Goal: Find specific page/section: Find specific page/section

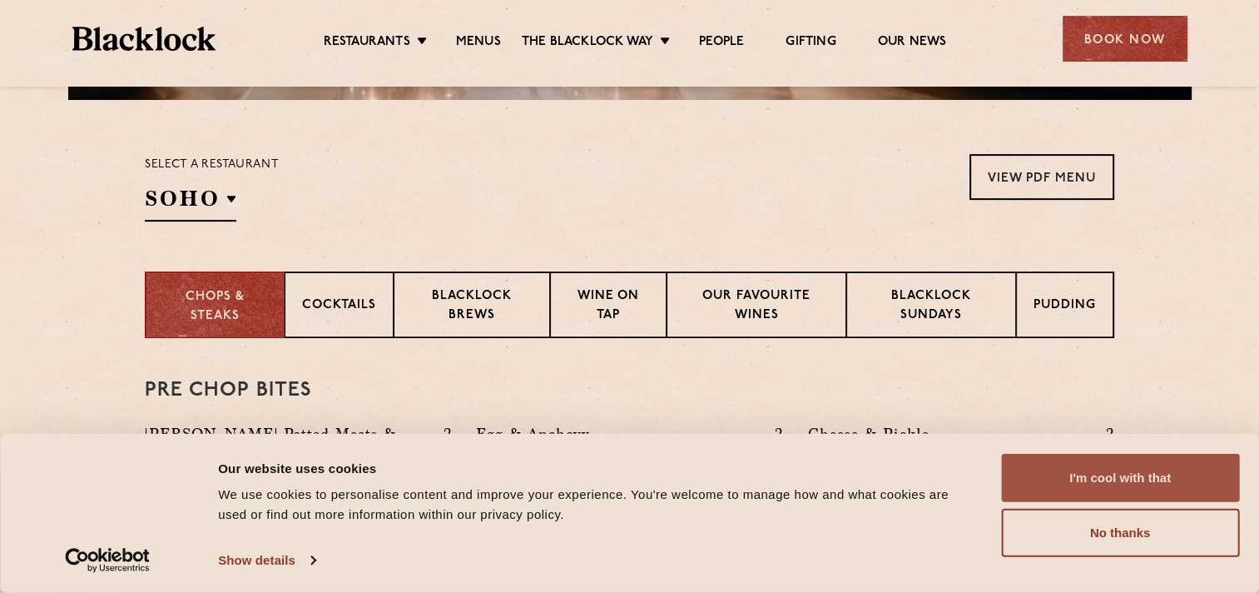
click at [1073, 490] on button "I'm cool with that" at bounding box center [1120, 478] width 238 height 48
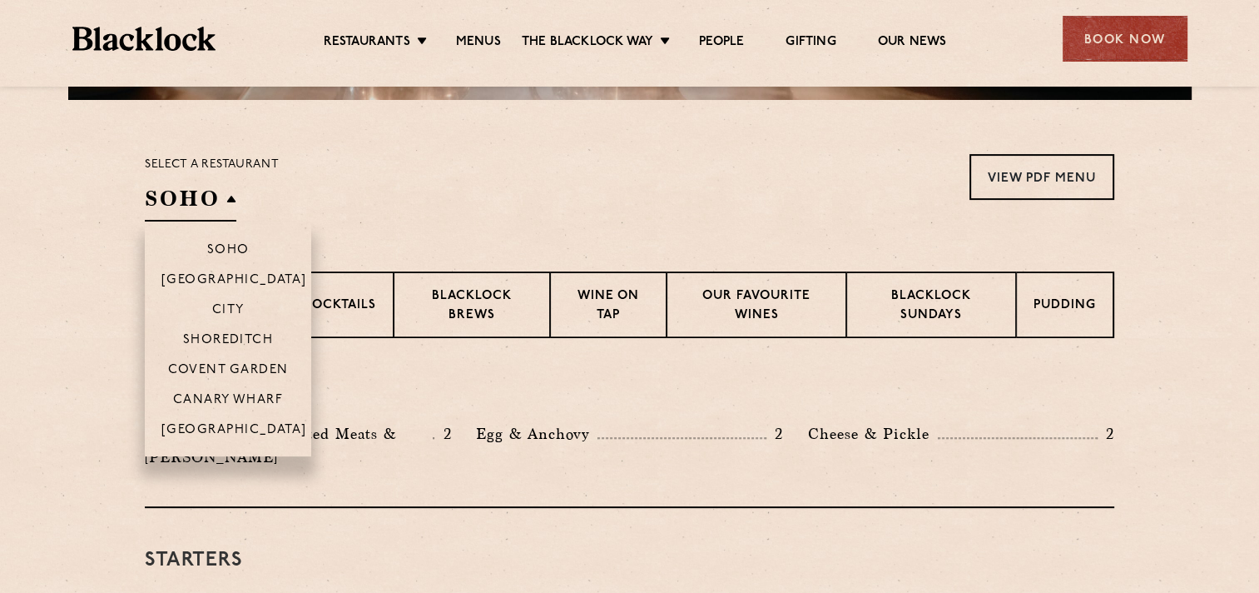
click at [219, 198] on h2 "SOHO" at bounding box center [191, 202] width 92 height 37
click at [243, 310] on p "City" at bounding box center [228, 311] width 32 height 17
click at [259, 366] on p "Covent Garden" at bounding box center [228, 371] width 121 height 17
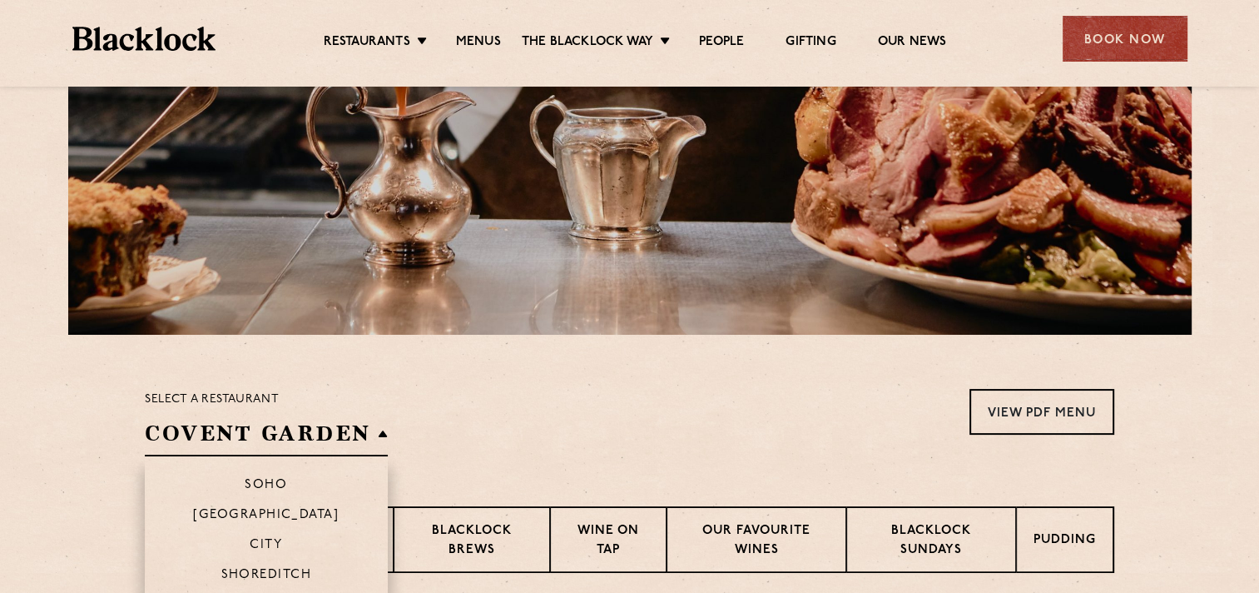
scroll to position [333, 0]
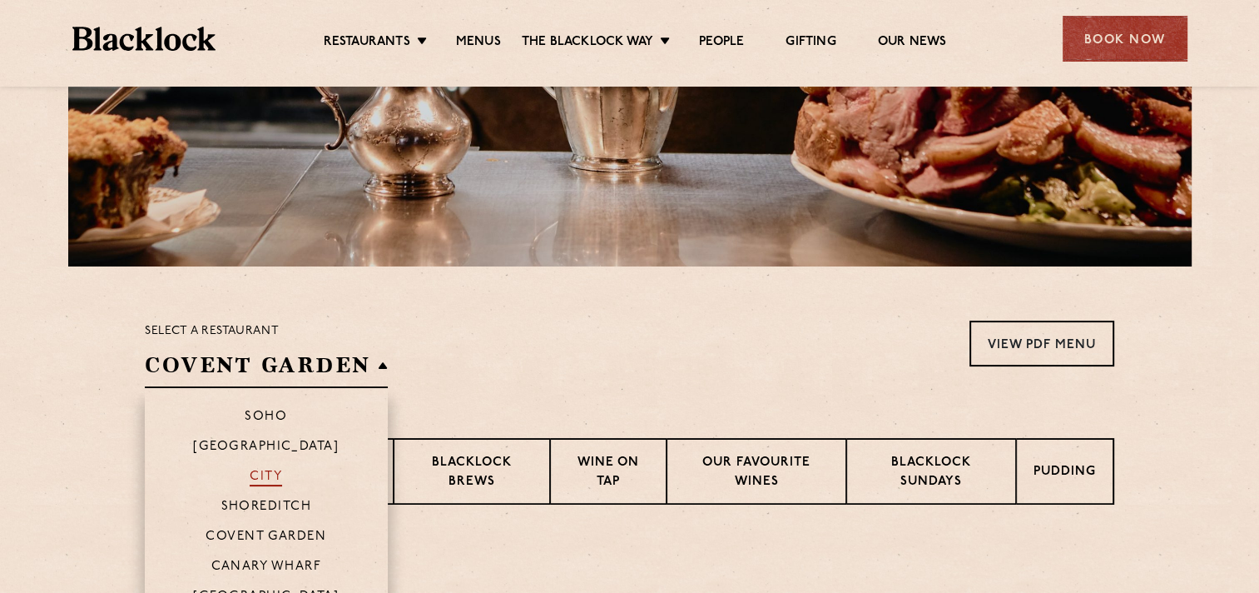
click at [280, 472] on p "City" at bounding box center [266, 477] width 32 height 17
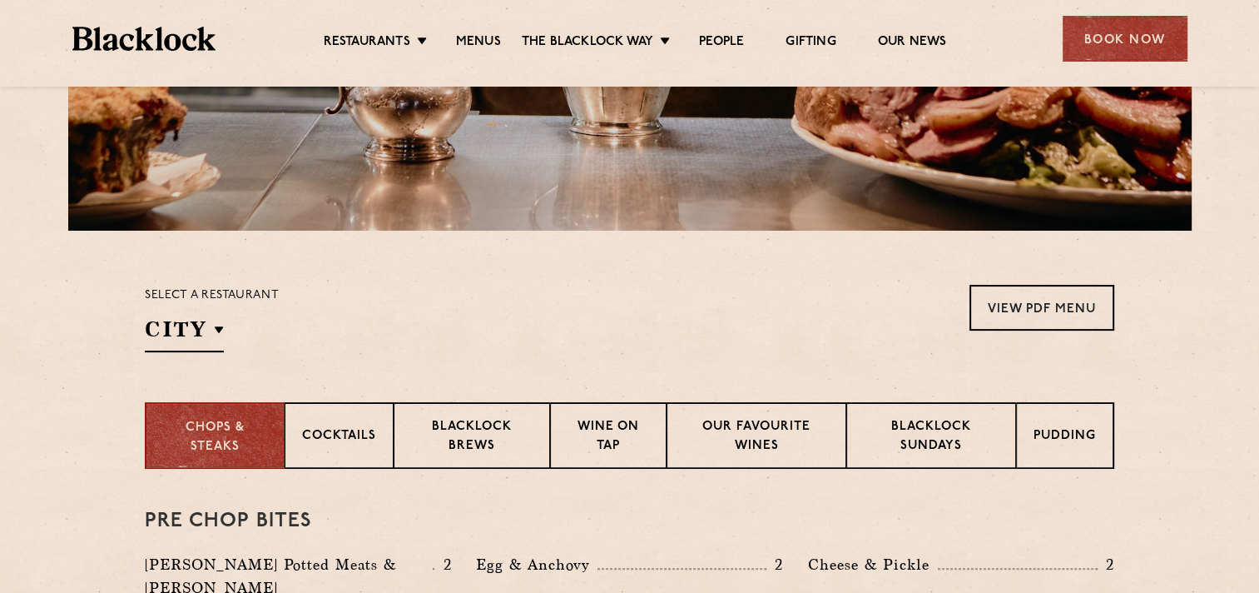
scroll to position [264, 0]
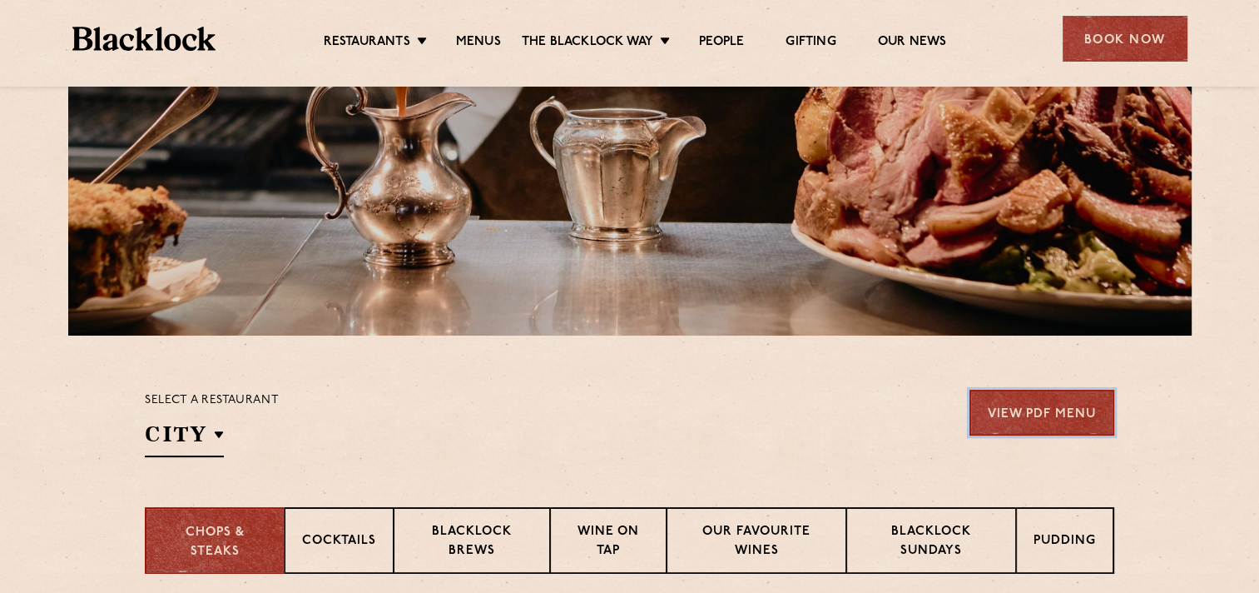
click at [1010, 419] on link "View PDF Menu" at bounding box center [1042, 413] width 145 height 46
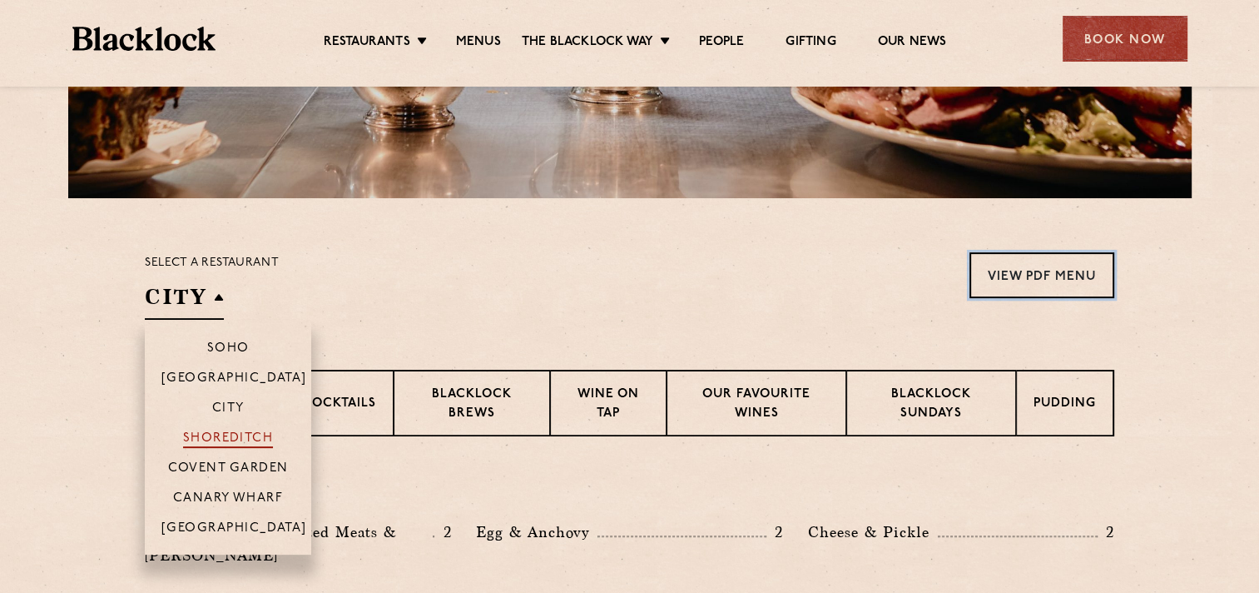
scroll to position [430, 0]
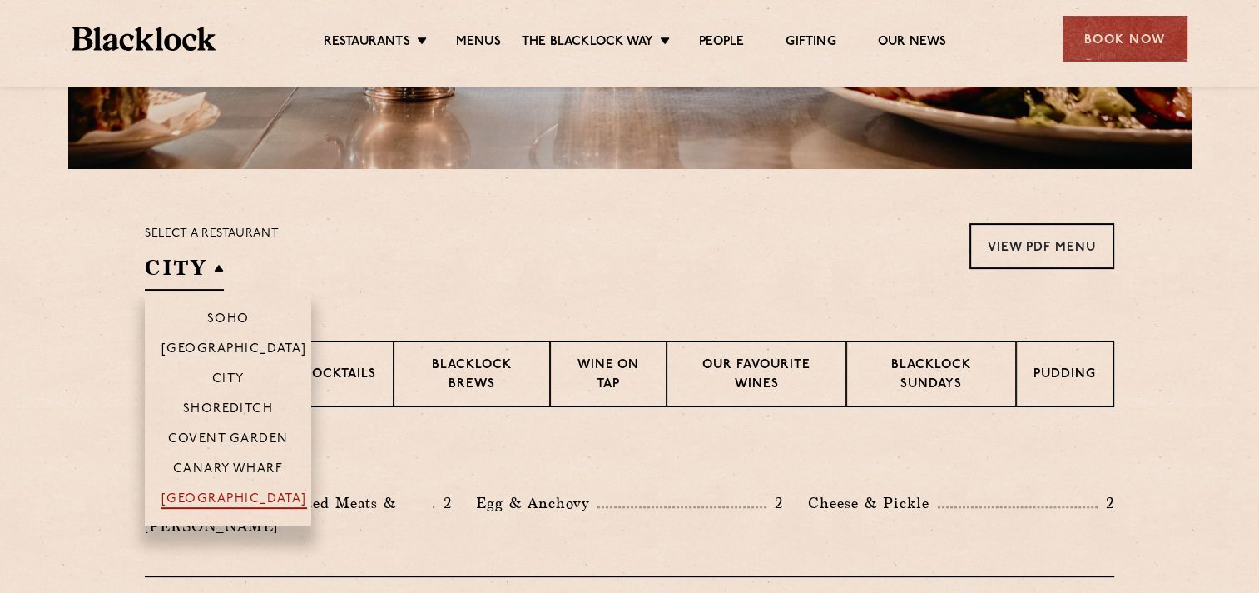
click at [251, 496] on p "[GEOGRAPHIC_DATA]" at bounding box center [234, 500] width 146 height 17
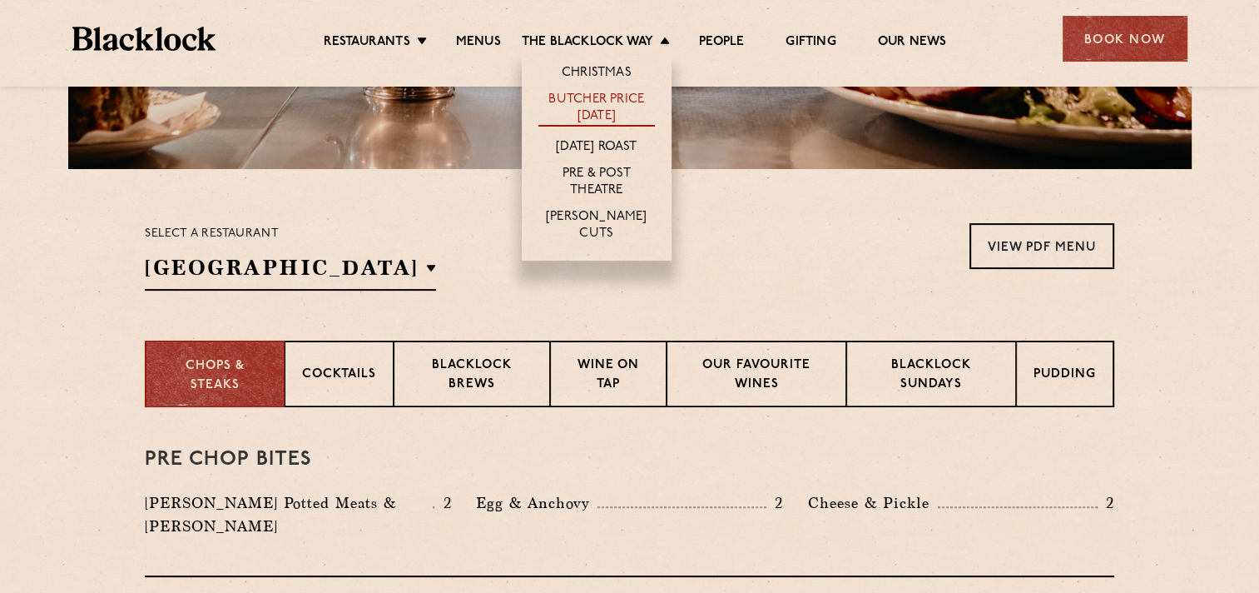
click at [642, 119] on link "Butcher Price [DATE]" at bounding box center [596, 109] width 117 height 35
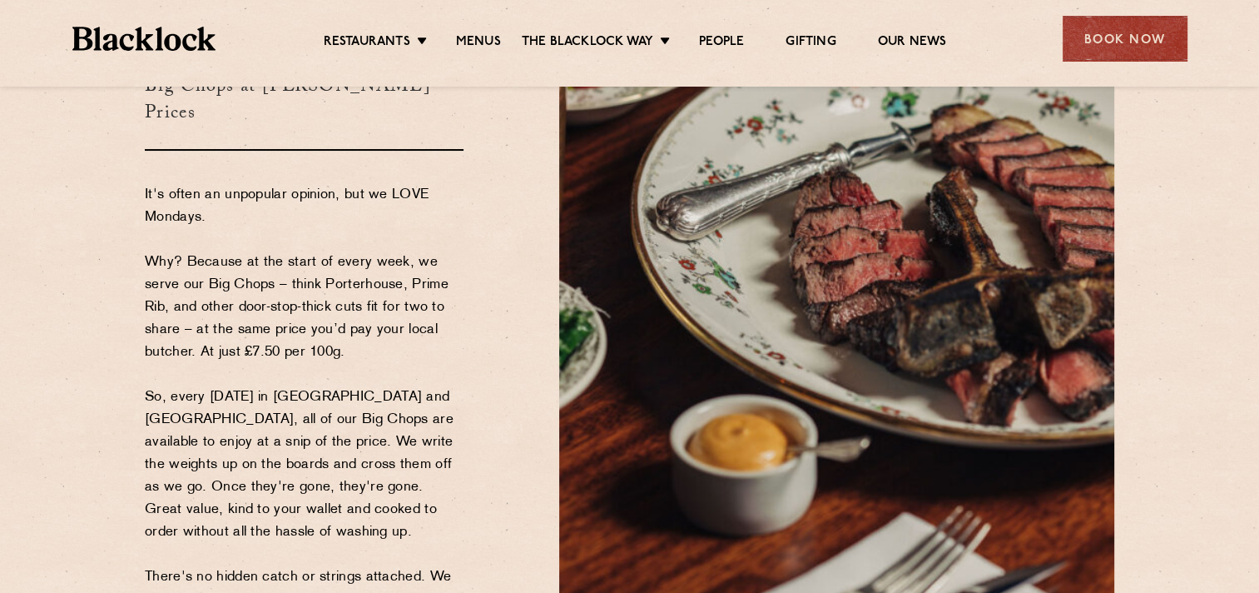
scroll to position [166, 0]
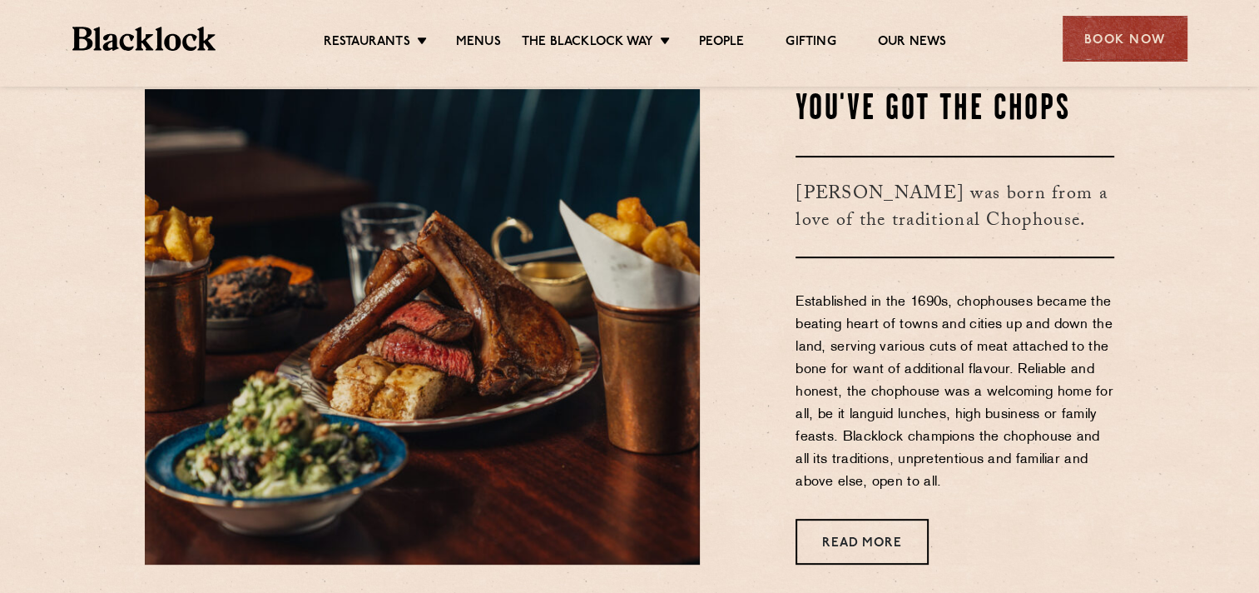
scroll to position [749, 0]
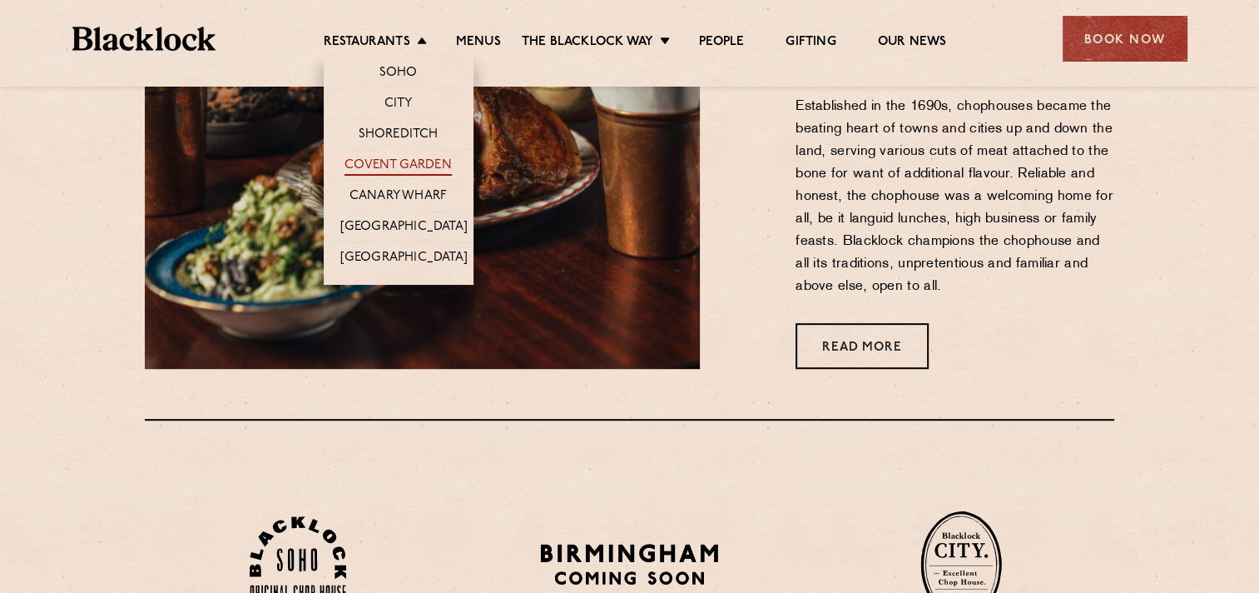
click at [401, 164] on link "Covent Garden" at bounding box center [398, 166] width 107 height 18
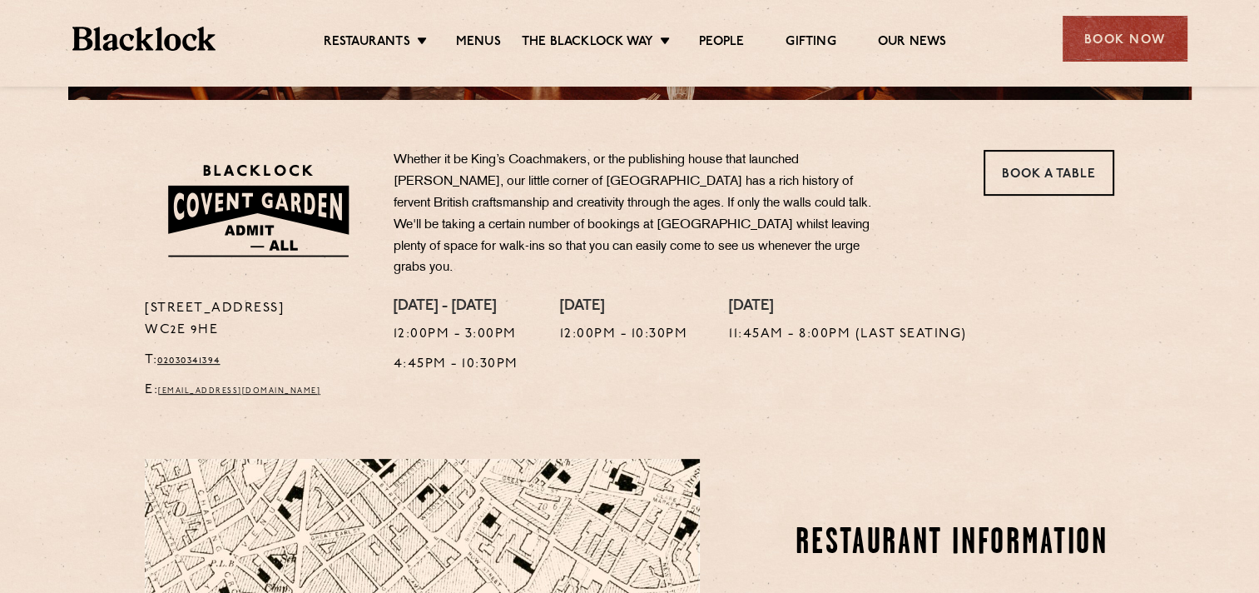
scroll to position [832, 0]
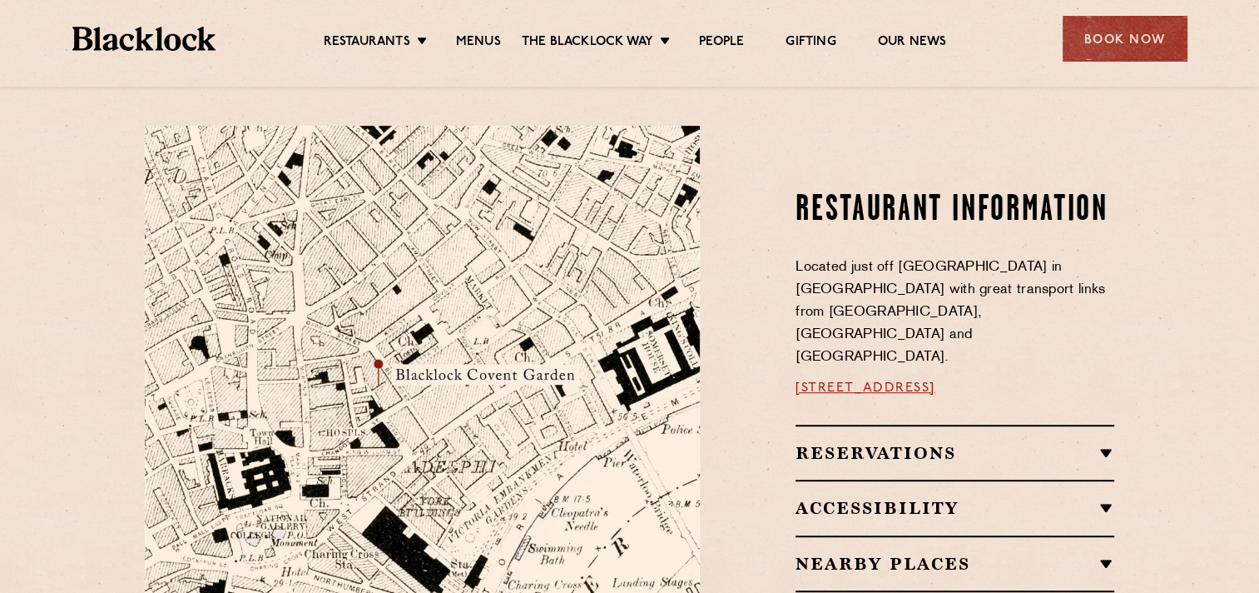
click at [887, 443] on h2 "Reservations" at bounding box center [955, 453] width 319 height 20
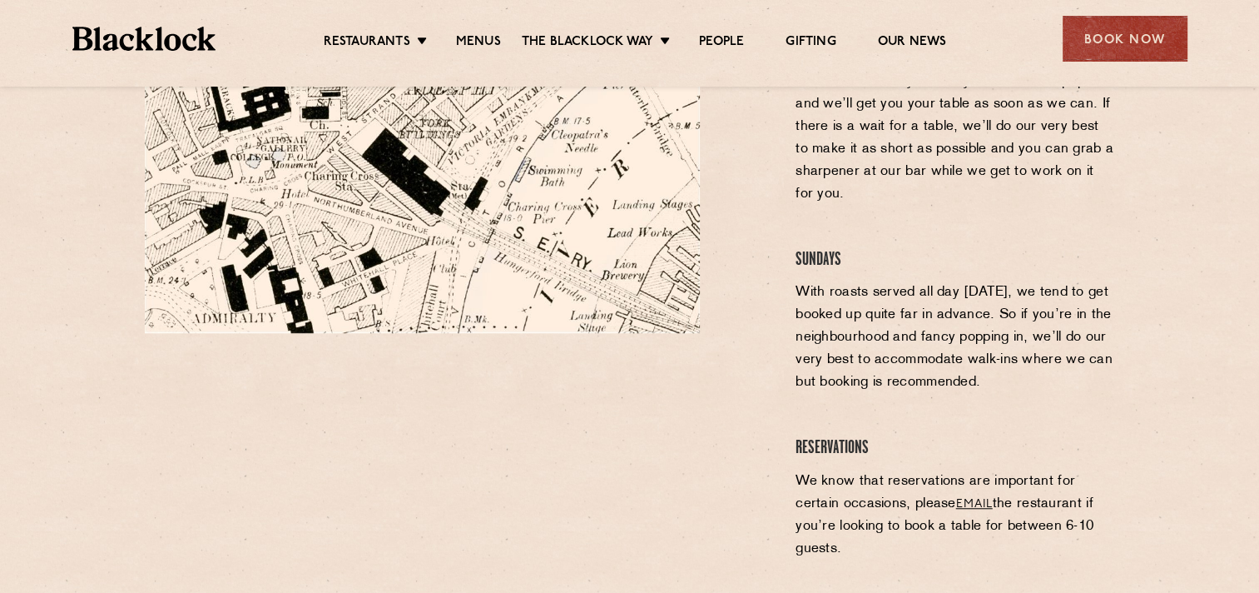
scroll to position [1248, 0]
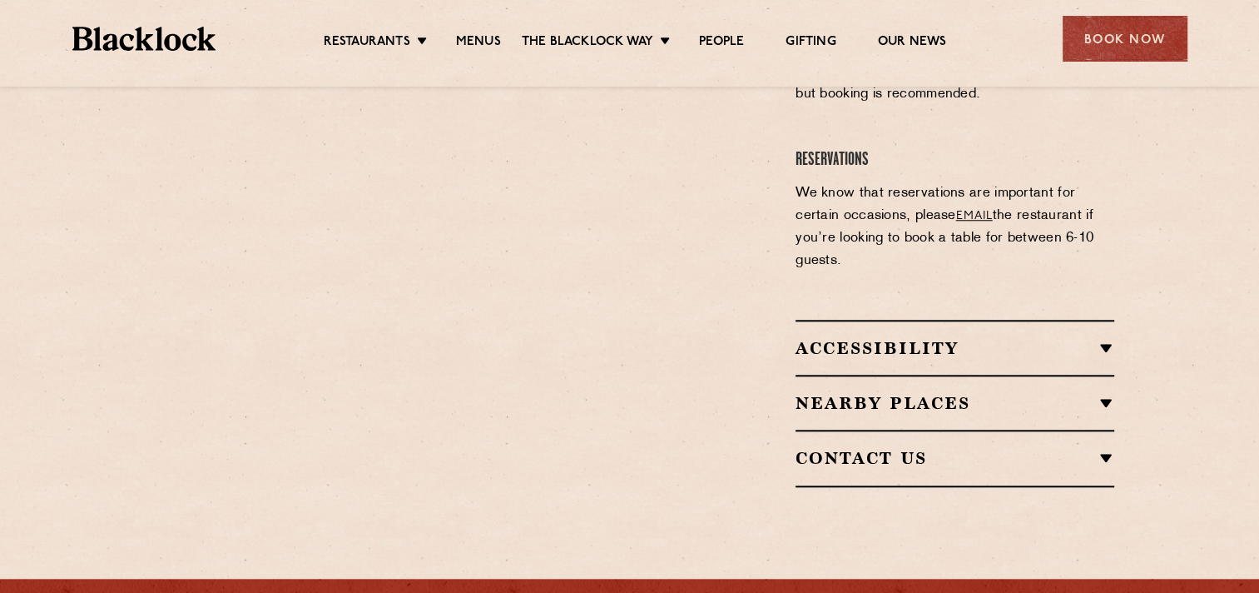
click at [864, 393] on h2 "Nearby Places" at bounding box center [955, 403] width 319 height 20
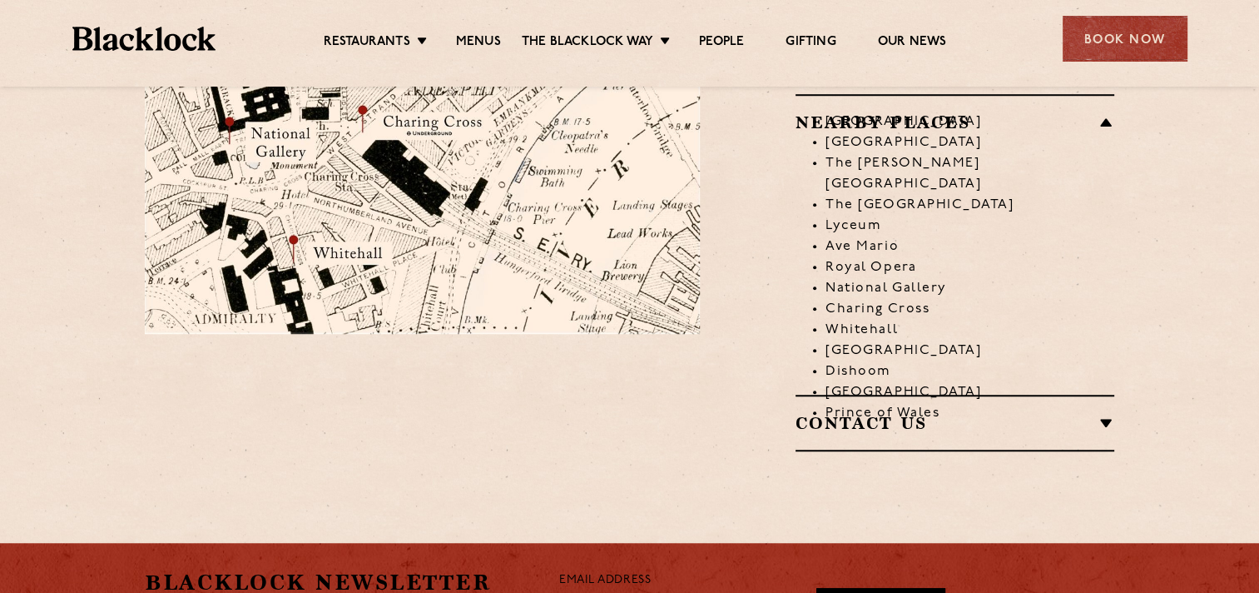
scroll to position [1111, 0]
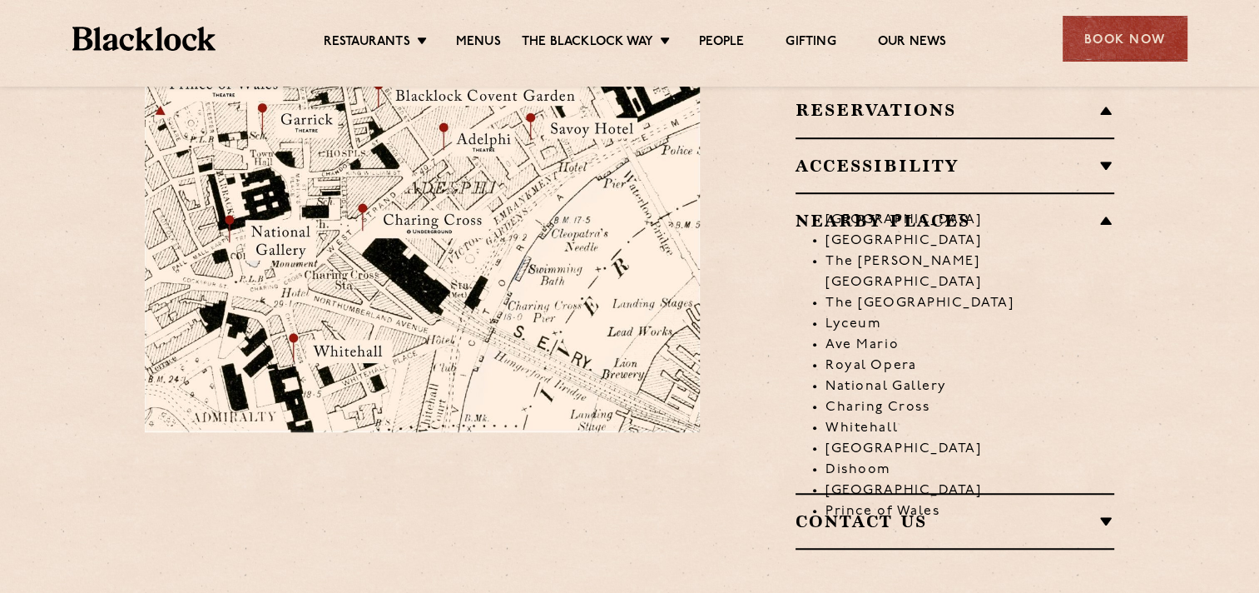
click at [977, 210] on li "Leicester Square" at bounding box center [970, 220] width 289 height 21
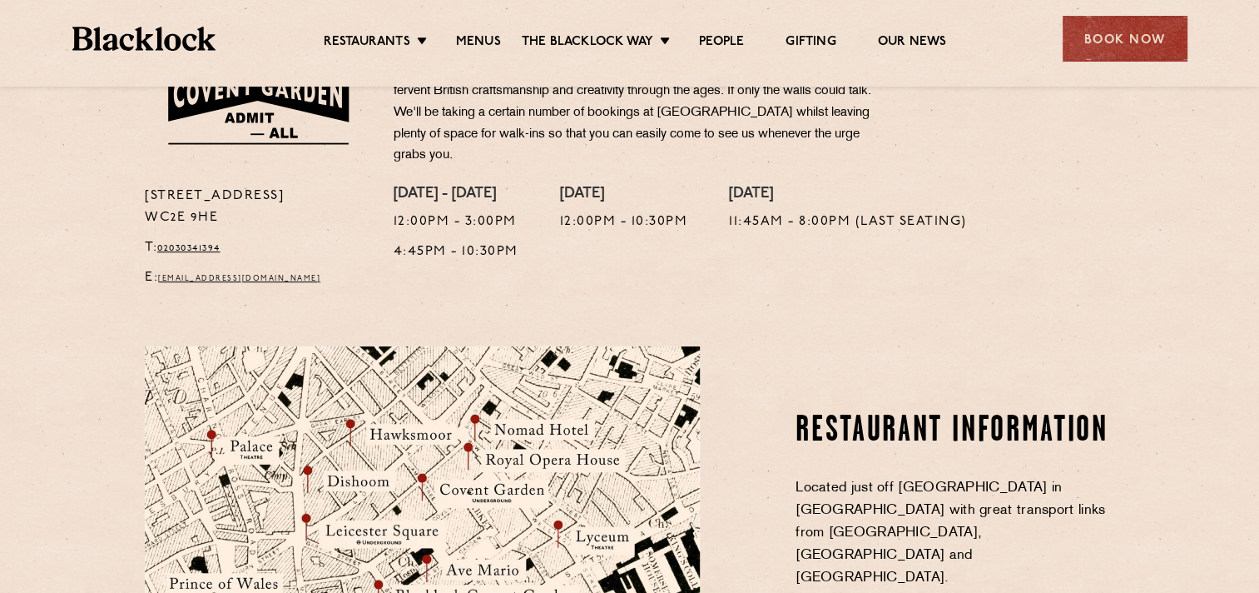
scroll to position [279, 0]
